Goal: Task Accomplishment & Management: Use online tool/utility

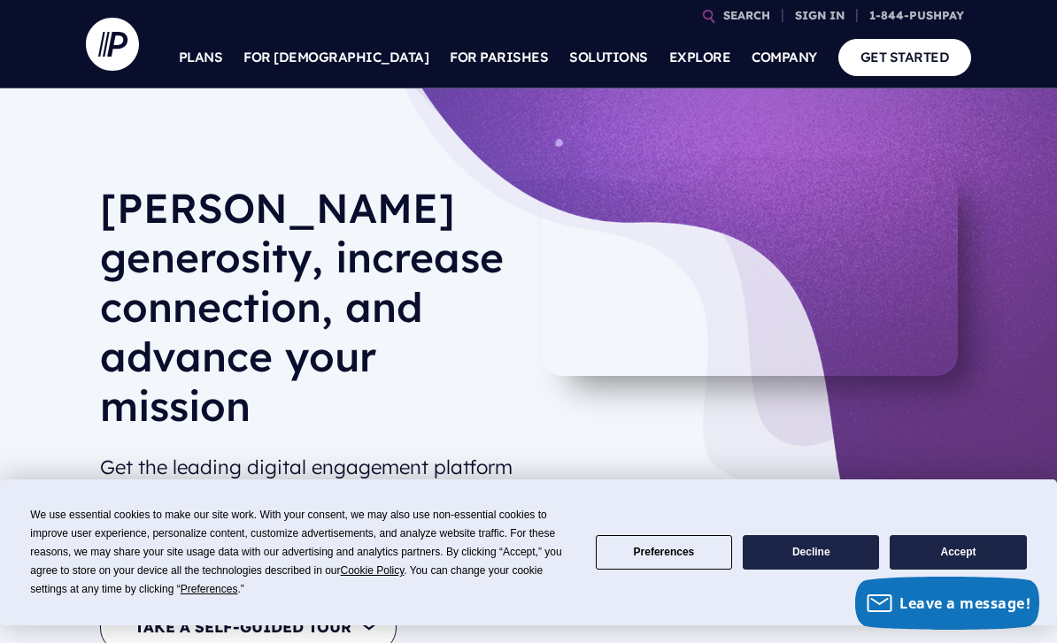
click at [936, 60] on link "GET STARTED" at bounding box center [905, 57] width 134 height 36
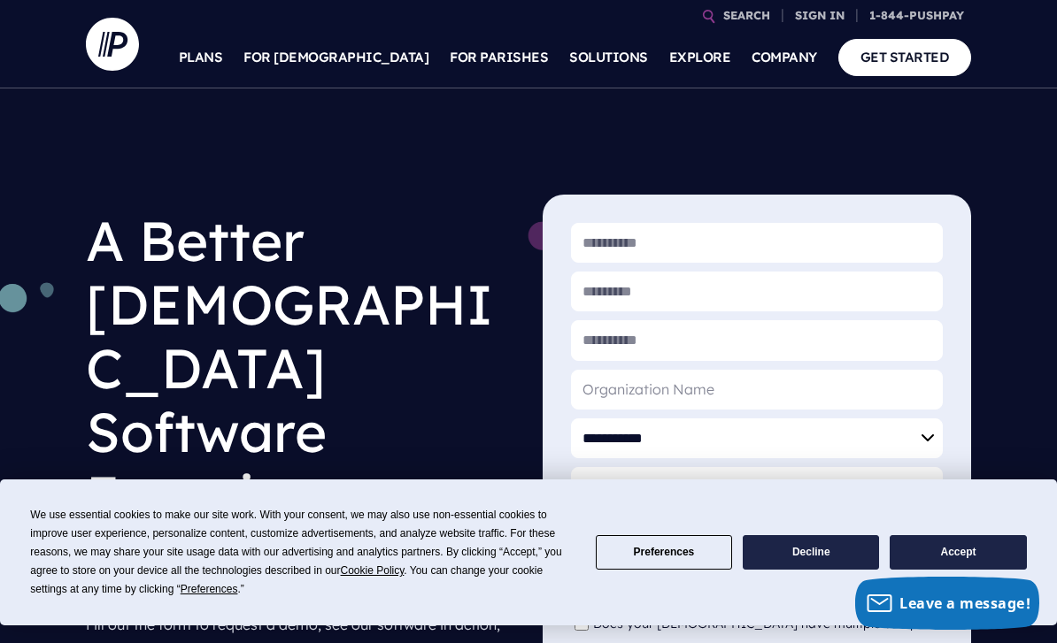
click at [975, 560] on button "Accept" at bounding box center [957, 552] width 136 height 35
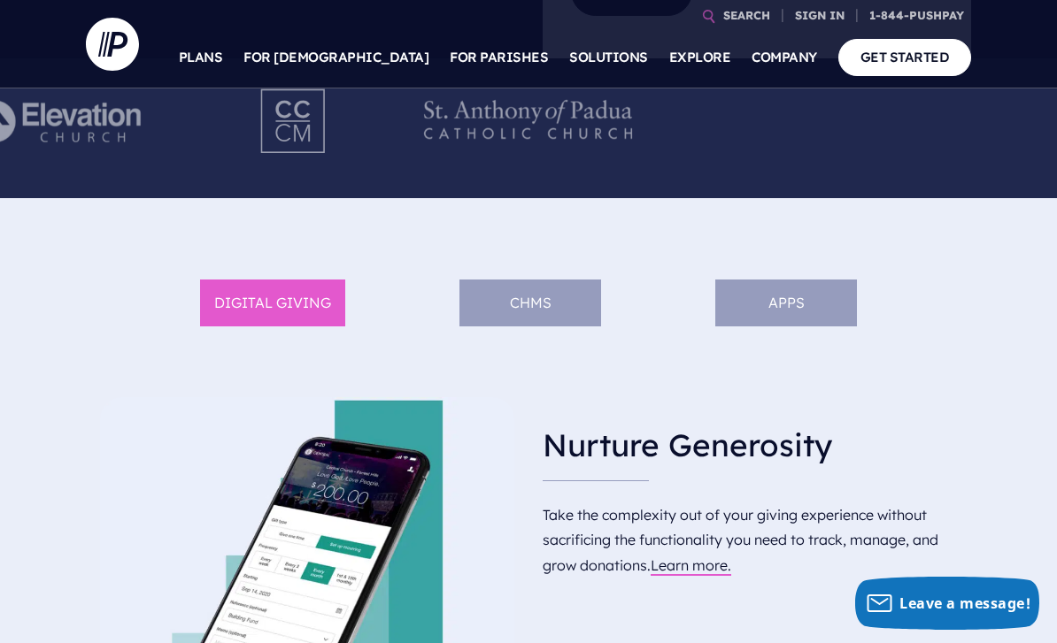
scroll to position [763, 0]
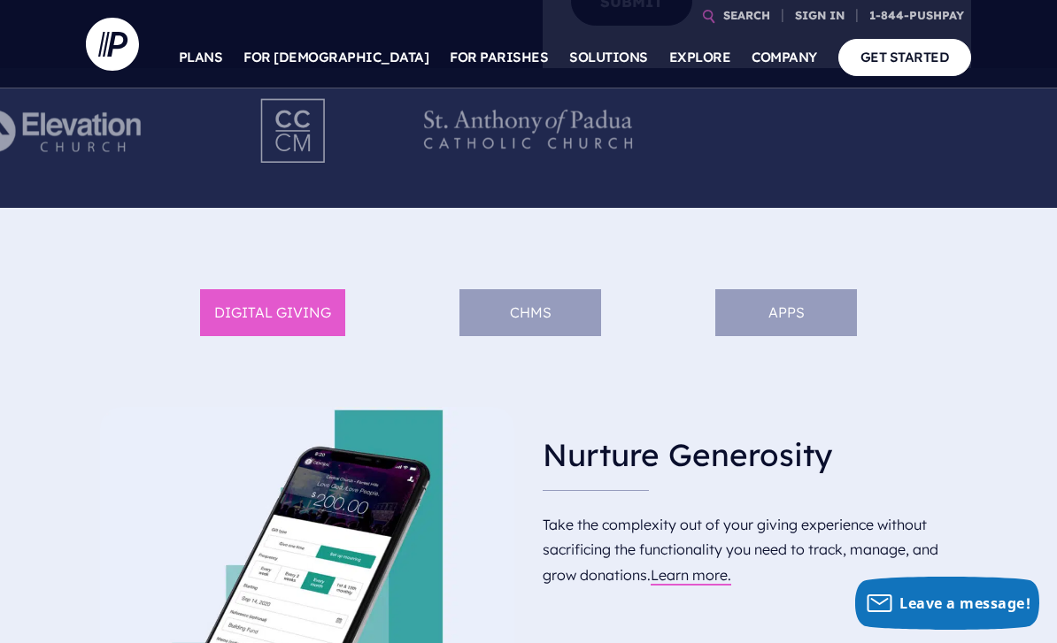
click at [229, 318] on li "DIGITAL GIVING" at bounding box center [272, 312] width 145 height 47
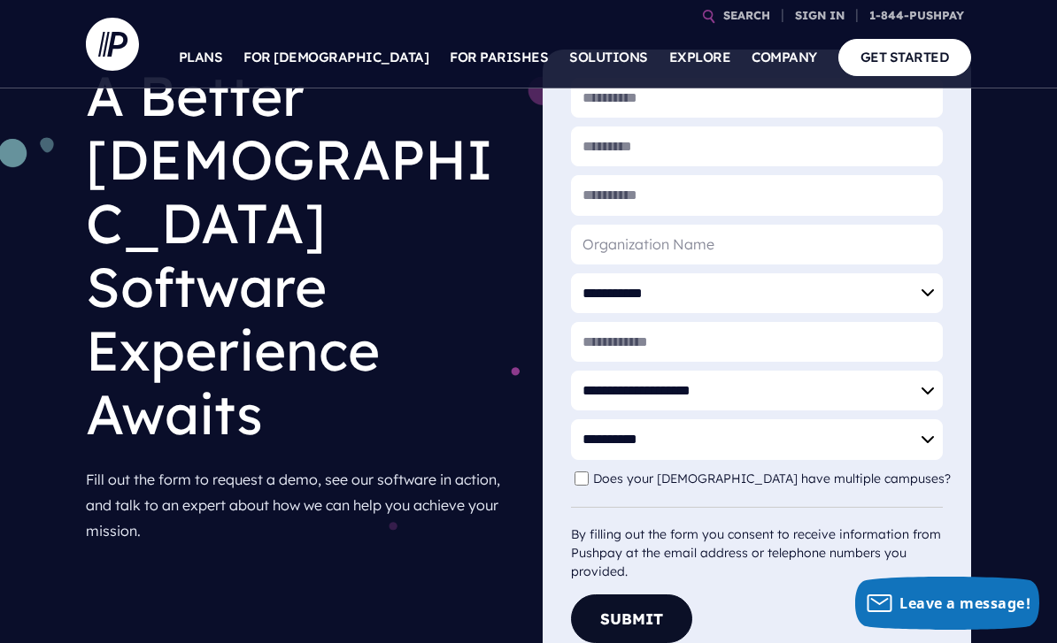
scroll to position [0, 0]
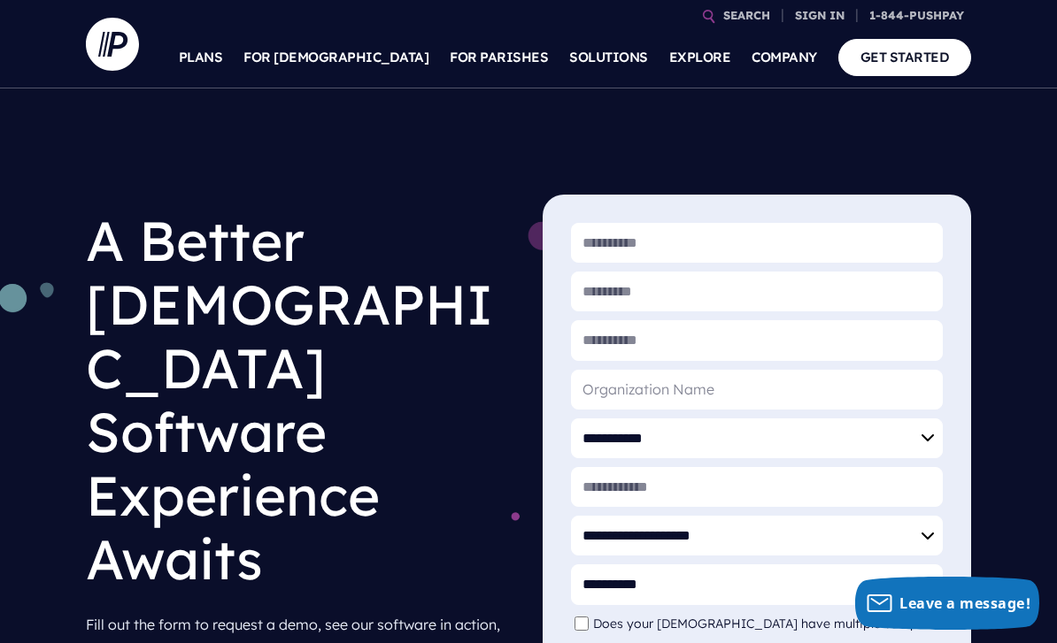
click at [753, 83] on p "Sign into your personal account to make a donation, view transactions, manage r…" at bounding box center [706, 131] width 276 height 102
